Goal: Information Seeking & Learning: Learn about a topic

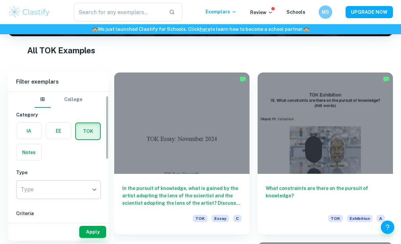
scroll to position [35, 0]
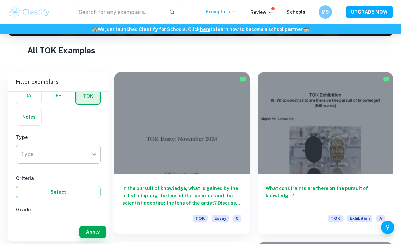
click at [79, 158] on body "We value your privacy We use cookies to enhance your browsing experience, serve…" at bounding box center [200, 35] width 401 height 244
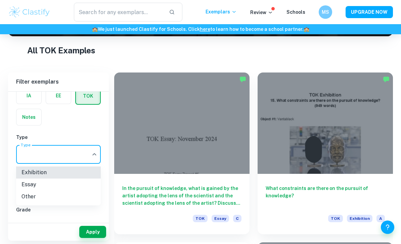
click at [55, 177] on li "Exhibition" at bounding box center [58, 173] width 85 height 12
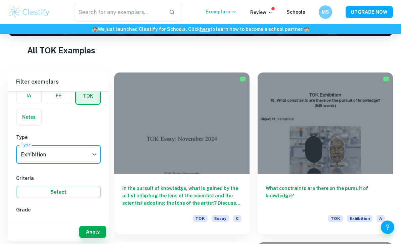
click at [28, 226] on input "A" at bounding box center [27, 224] width 13 height 13
checkbox input "true"
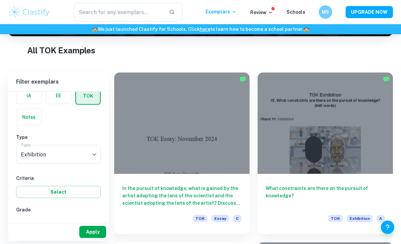
click at [96, 238] on button "Apply" at bounding box center [92, 232] width 27 height 12
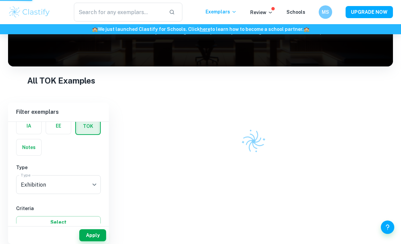
scroll to position [84, 0]
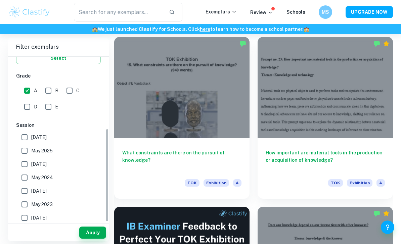
scroll to position [138, 0]
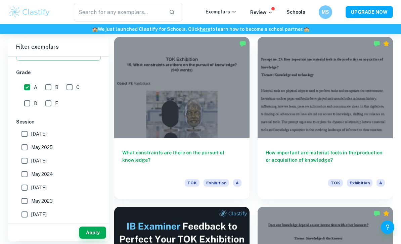
click at [26, 134] on input "[DATE]" at bounding box center [24, 133] width 13 height 13
click at [25, 135] on input "[DATE]" at bounding box center [24, 133] width 13 height 13
checkbox input "false"
click at [25, 143] on input "May 2025" at bounding box center [24, 147] width 13 height 13
checkbox input "true"
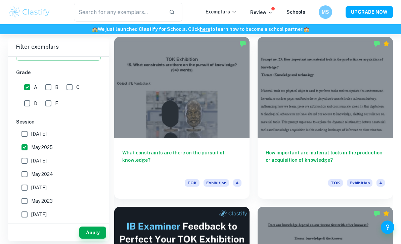
click at [28, 178] on input "May 2024" at bounding box center [24, 174] width 13 height 13
checkbox input "true"
click at [93, 239] on button "Apply" at bounding box center [92, 233] width 27 height 12
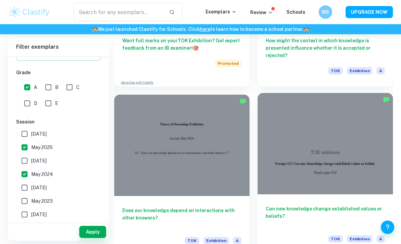
scroll to position [481, 0]
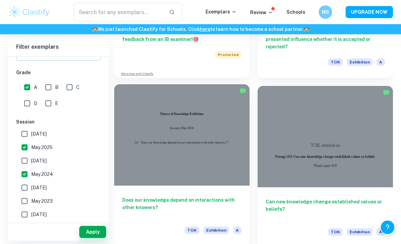
click at [223, 201] on h6 "Does our knowledge depend on interactions with other knowers?" at bounding box center [181, 208] width 119 height 22
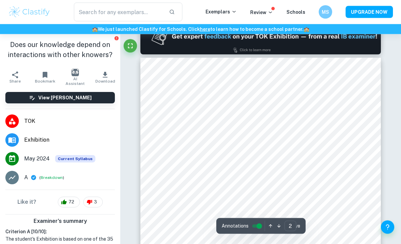
scroll to position [366, 0]
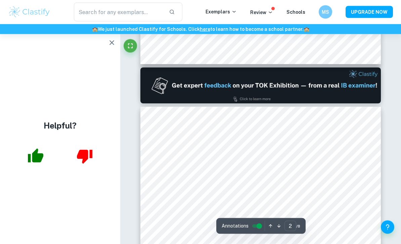
type input "1"
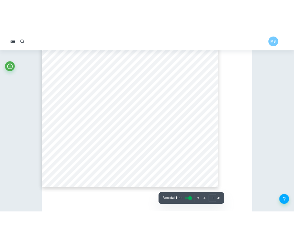
scroll to position [168, 0]
